Goal: Information Seeking & Learning: Learn about a topic

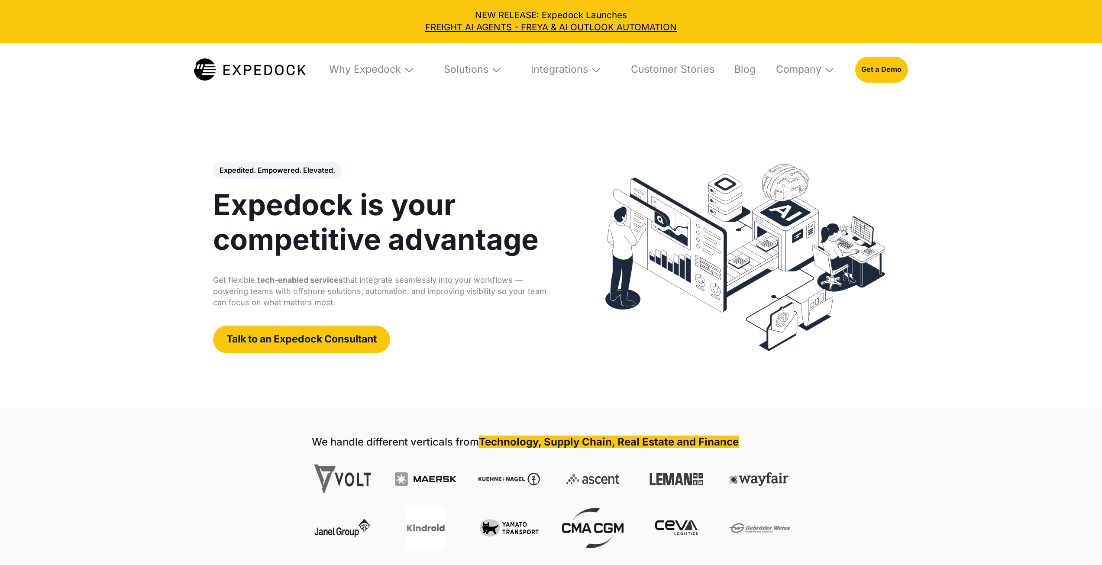
select select
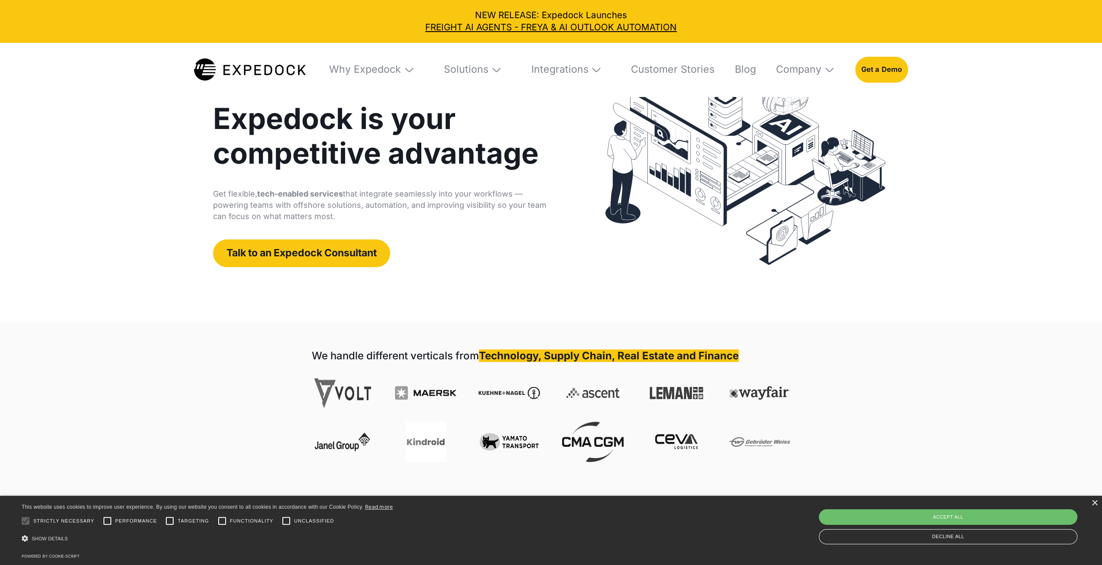
scroll to position [87, 0]
click at [494, 70] on img at bounding box center [496, 69] width 11 height 11
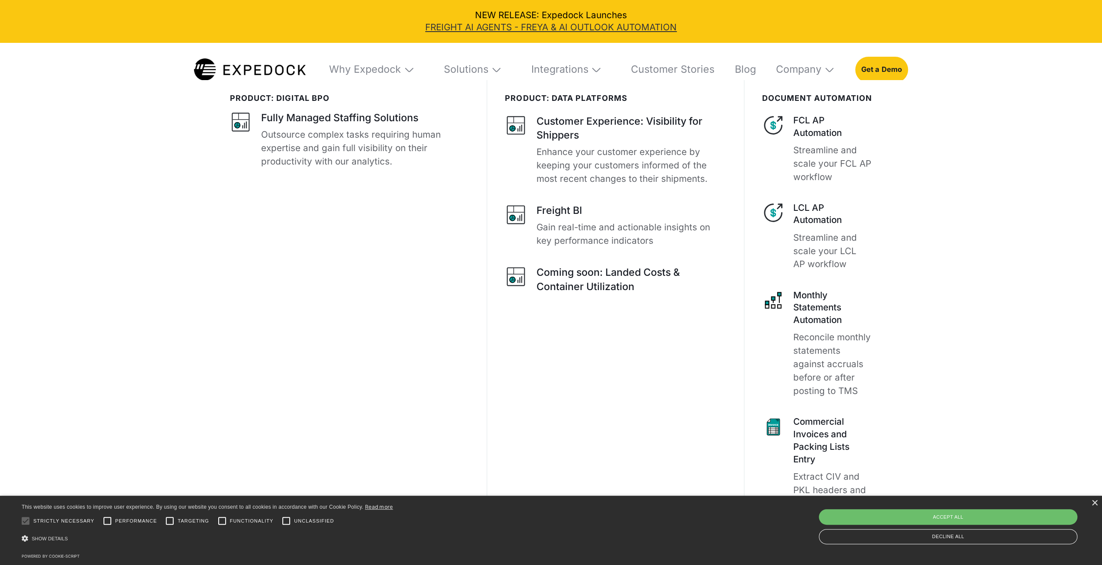
click at [596, 29] on link "FREIGHT AI AGENTS - FREYA & AI OUTLOOK AUTOMATION" at bounding box center [551, 27] width 1084 height 13
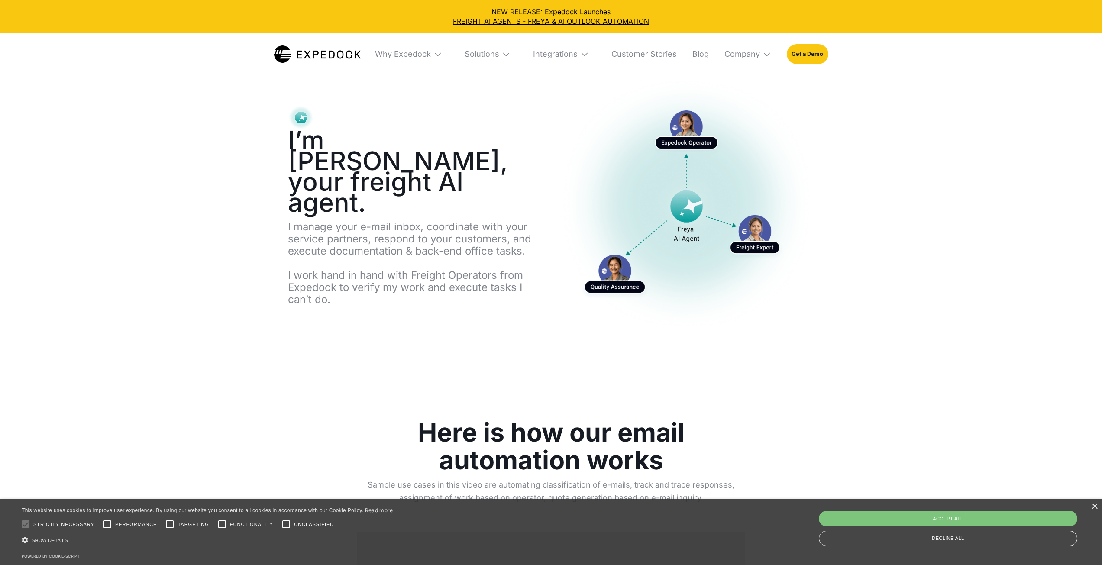
select select
